Goal: Check status: Check status

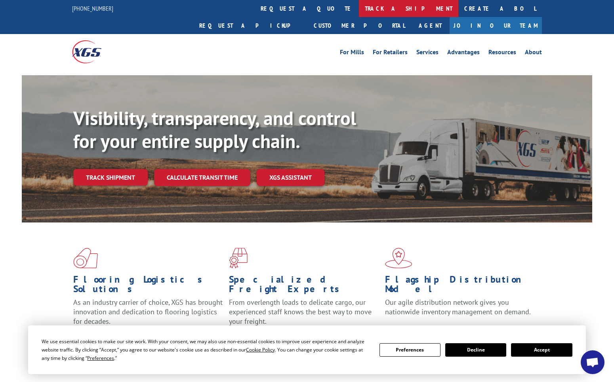
click at [359, 10] on link "track a shipment" at bounding box center [408, 8] width 99 height 17
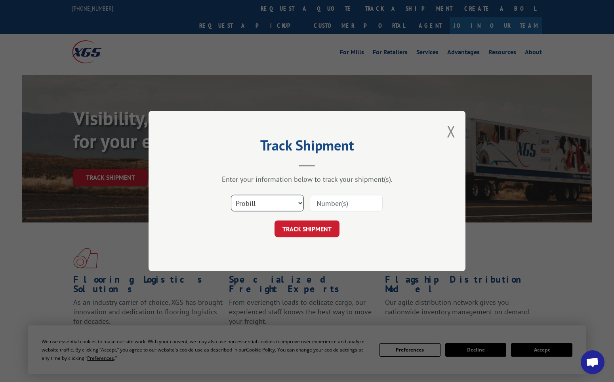
click at [231, 195] on select "Select category... Probill BOL PO" at bounding box center [267, 203] width 73 height 17
select select "bol"
click option "BOL" at bounding box center [0, 0] width 0 height 0
click at [341, 205] on input at bounding box center [346, 203] width 73 height 17
type input "128014"
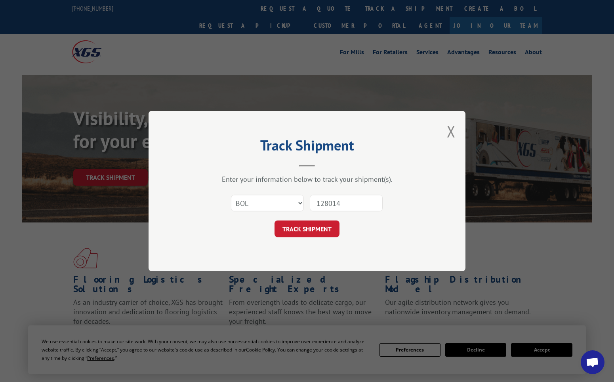
click button "TRACK SHIPMENT" at bounding box center [306, 229] width 65 height 17
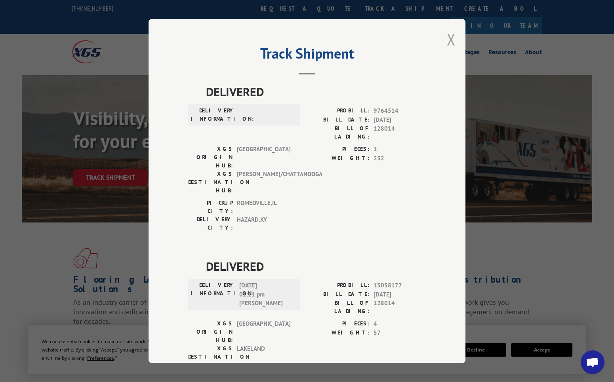
click at [448, 40] on button "Close modal" at bounding box center [451, 39] width 9 height 21
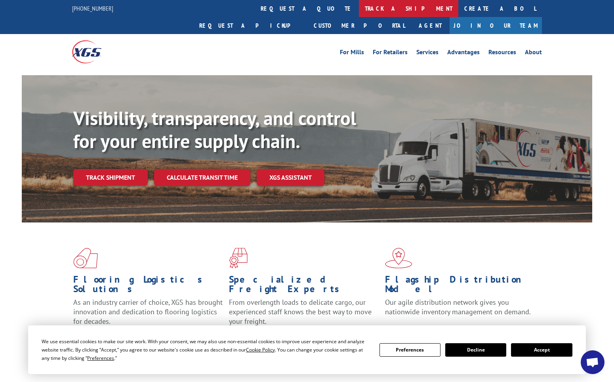
click at [359, 10] on link "track a shipment" at bounding box center [408, 8] width 99 height 17
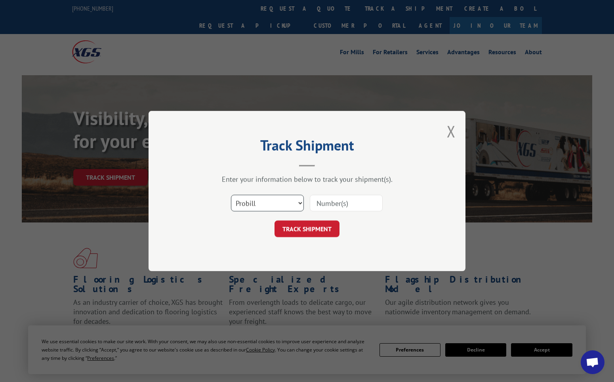
click at [231, 195] on select "Select category... Probill BOL PO" at bounding box center [267, 203] width 73 height 17
select select "bol"
click option "BOL" at bounding box center [0, 0] width 0 height 0
click at [327, 203] on input at bounding box center [346, 203] width 73 height 17
type input "128015"
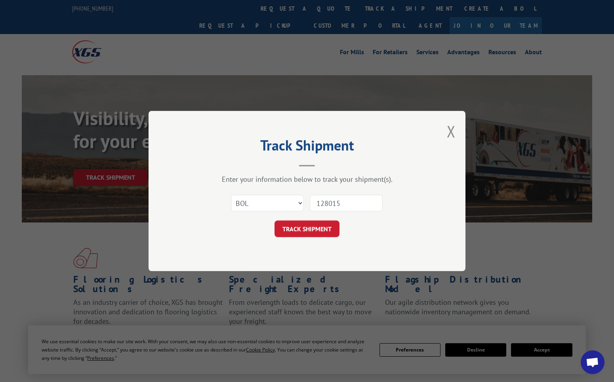
click button "TRACK SHIPMENT" at bounding box center [306, 229] width 65 height 17
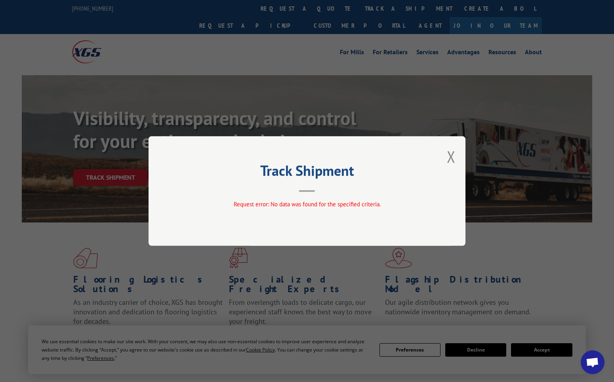
click at [446, 157] on div "Track Shipment Request error: No data was found for the specified criteria." at bounding box center [306, 191] width 317 height 110
click at [450, 156] on button "Close modal" at bounding box center [451, 156] width 9 height 21
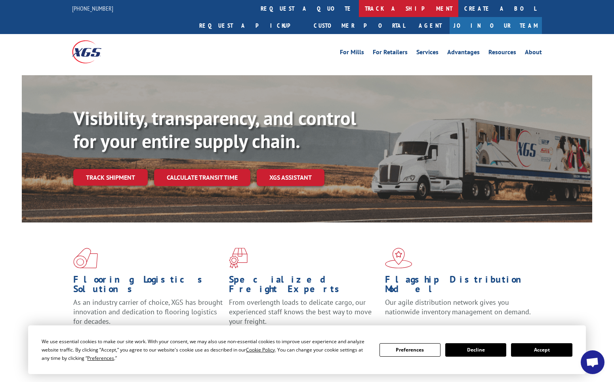
click at [359, 7] on link "track a shipment" at bounding box center [408, 8] width 99 height 17
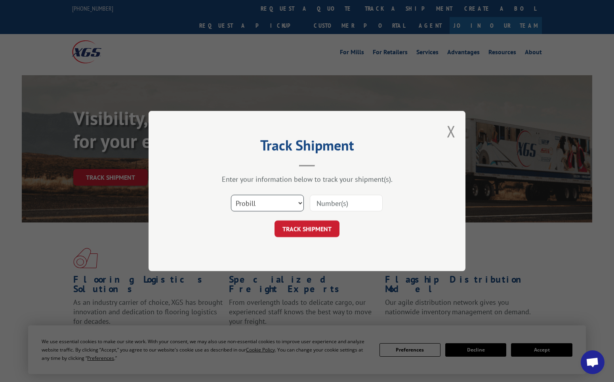
click at [231, 195] on select "Select category... Probill BOL PO" at bounding box center [267, 203] width 73 height 17
select select "bol"
click option "BOL" at bounding box center [0, 0] width 0 height 0
click at [344, 202] on input at bounding box center [346, 203] width 73 height 17
type input "128016"
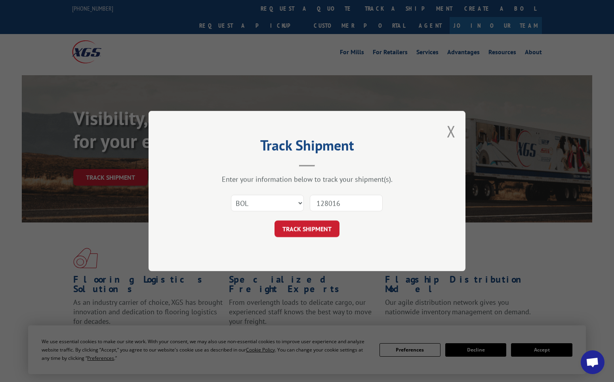
click button "TRACK SHIPMENT" at bounding box center [306, 229] width 65 height 17
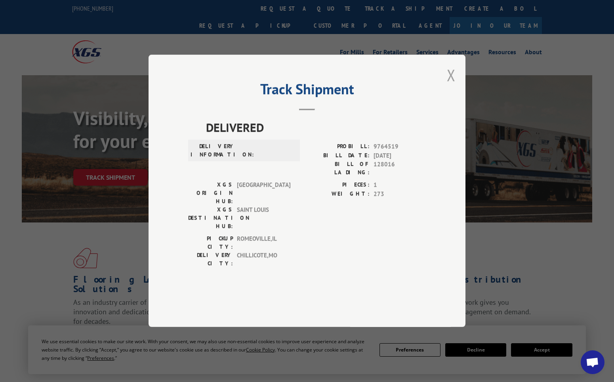
click at [449, 86] on button "Close modal" at bounding box center [451, 75] width 9 height 21
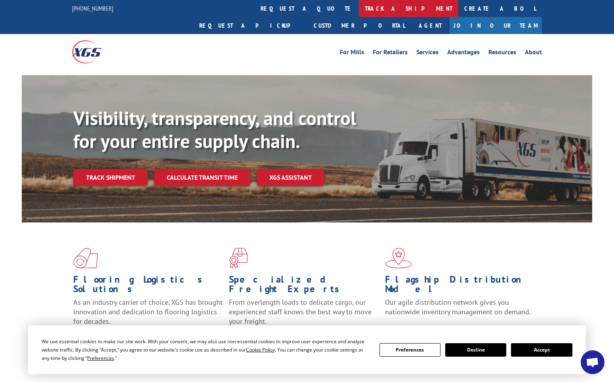
click at [359, 9] on link "track a shipment" at bounding box center [408, 8] width 99 height 17
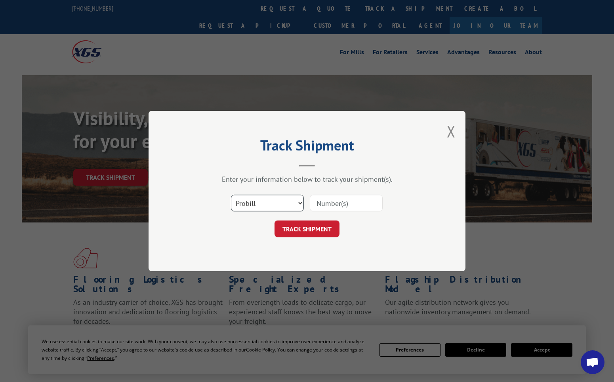
click at [231, 195] on select "Select category... Probill BOL PO" at bounding box center [267, 203] width 73 height 17
click at [449, 129] on button "Close modal" at bounding box center [451, 131] width 9 height 21
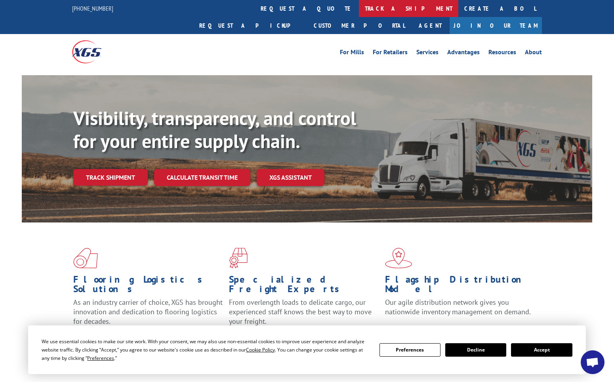
click at [359, 6] on link "track a shipment" at bounding box center [408, 8] width 99 height 17
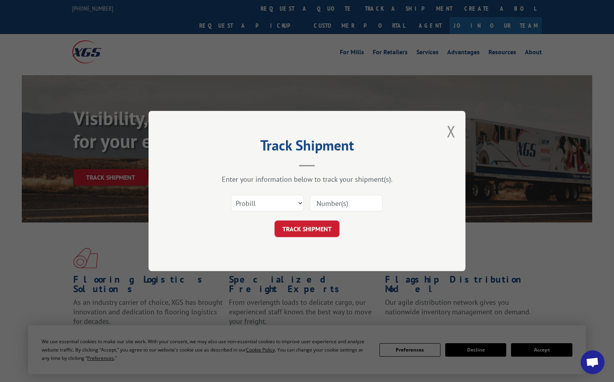
click at [337, 205] on input at bounding box center [346, 203] width 73 height 17
type input "17687152"
click button "TRACK SHIPMENT" at bounding box center [306, 229] width 65 height 17
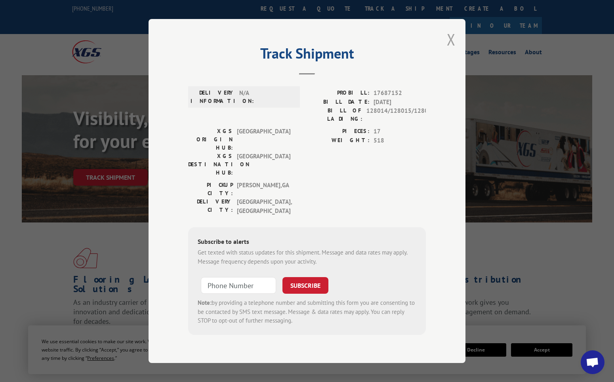
click at [454, 49] on button "Close modal" at bounding box center [451, 39] width 9 height 21
